Goal: Task Accomplishment & Management: Manage account settings

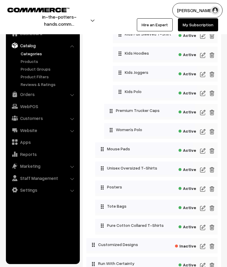
scroll to position [860, 0]
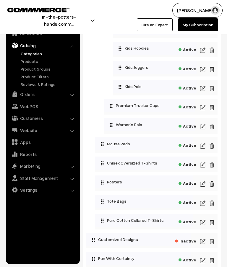
click at [204, 207] on img at bounding box center [202, 203] width 5 height 7
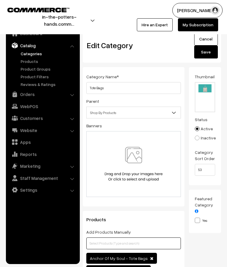
click at [125, 242] on input "text" at bounding box center [133, 244] width 95 height 12
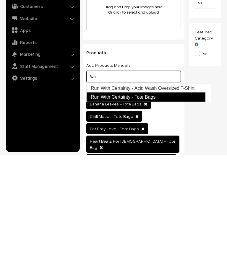
click at [157, 204] on link "Run With Certainty - Tote Bags" at bounding box center [145, 208] width 119 height 9
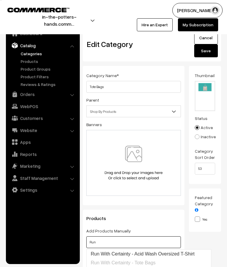
scroll to position [0, 0]
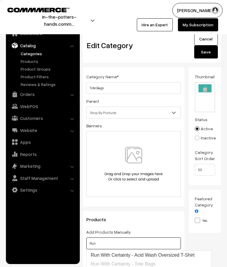
type input "Run"
click at [208, 54] on button "Save" at bounding box center [206, 52] width 24 height 13
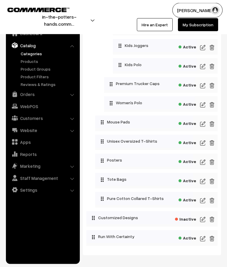
scroll to position [889, 0]
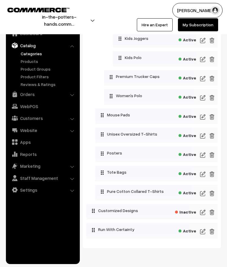
click at [205, 235] on img at bounding box center [202, 231] width 5 height 7
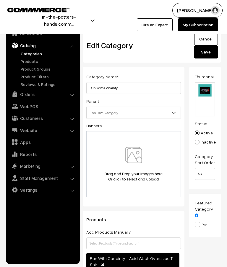
click at [169, 113] on span "Top Level Category" at bounding box center [134, 113] width 94 height 10
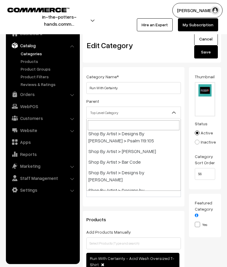
scroll to position [98, 0]
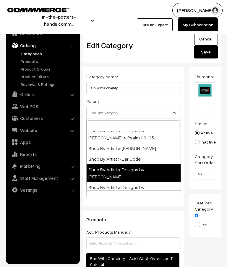
select select "14"
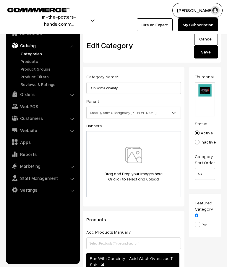
click at [209, 55] on button "Save" at bounding box center [206, 52] width 24 height 13
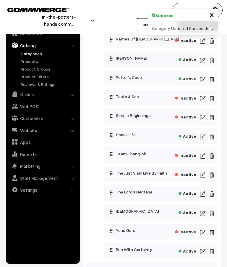
scroll to position [467, 0]
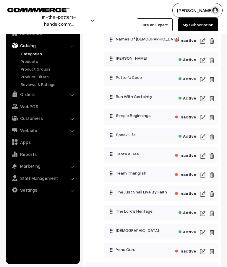
click at [204, 99] on img at bounding box center [202, 98] width 5 height 7
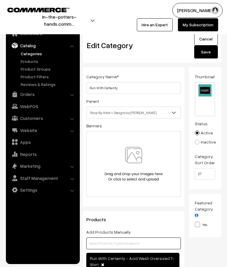
click at [128, 244] on input "text" at bounding box center [133, 244] width 95 height 12
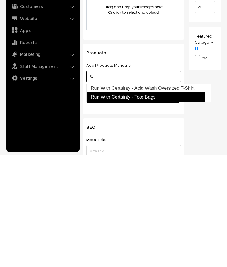
click at [157, 204] on link "Run With Certainty - Tote Bags" at bounding box center [145, 208] width 119 height 9
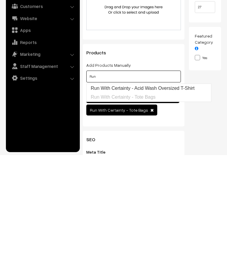
type input "Run"
click at [216, 121] on div "Thumbnail Drag and drop a file here or click Ooops, something wrong appended. 1…" at bounding box center [207, 127] width 37 height 231
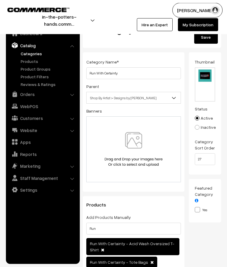
scroll to position [0, 0]
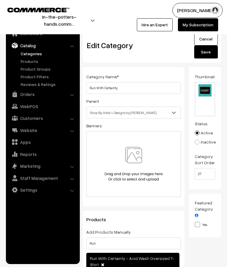
click at [207, 53] on button "Save" at bounding box center [206, 52] width 24 height 13
